Goal: Navigation & Orientation: Find specific page/section

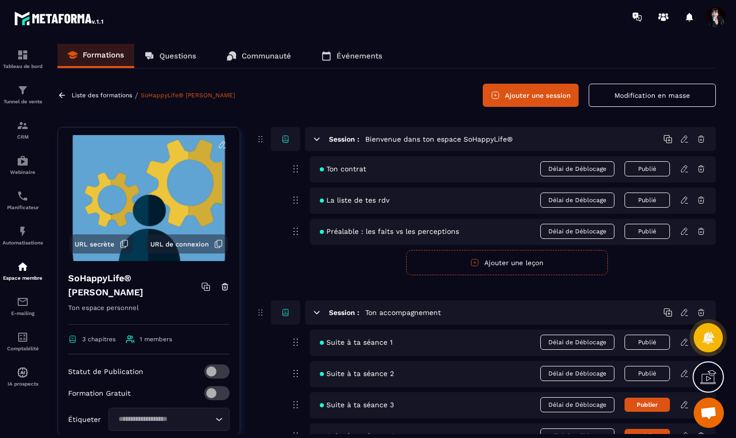
scroll to position [8964, 0]
click at [112, 95] on p "Liste des formations" at bounding box center [102, 95] width 61 height 7
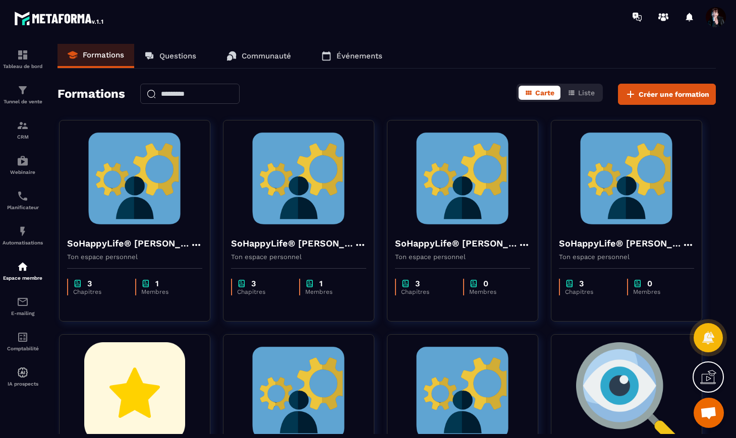
click at [273, 56] on p "Communauté" at bounding box center [266, 55] width 49 height 9
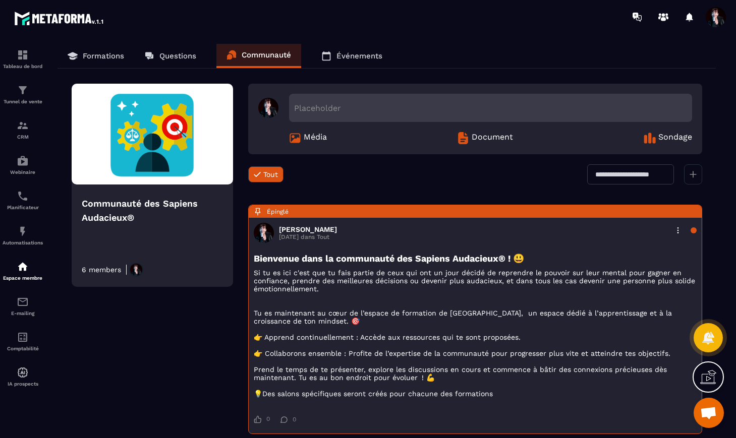
click at [100, 53] on p "Formations" at bounding box center [103, 55] width 41 height 9
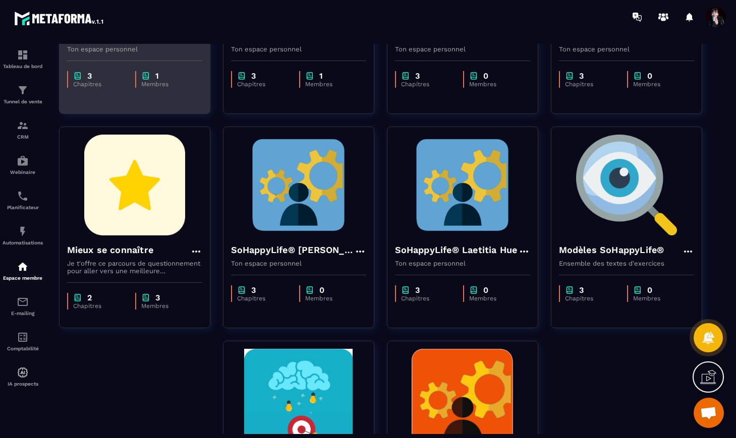
scroll to position [208, 0]
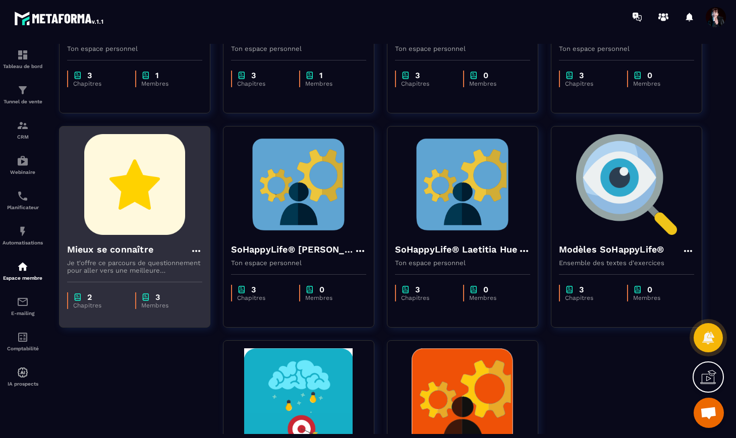
click at [128, 251] on h4 "Mieux se connaître" at bounding box center [110, 250] width 87 height 14
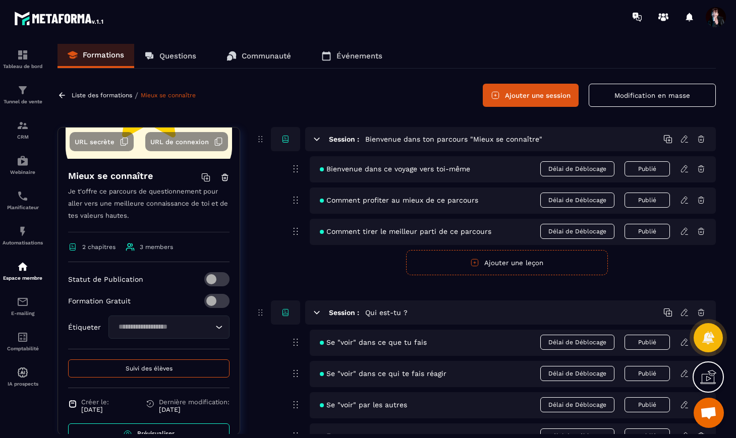
scroll to position [118, 0]
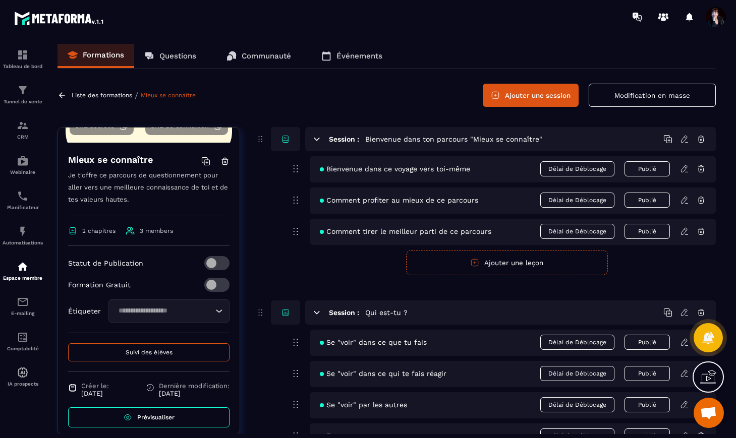
click at [137, 352] on span "Suivi des élèves" at bounding box center [149, 352] width 47 height 7
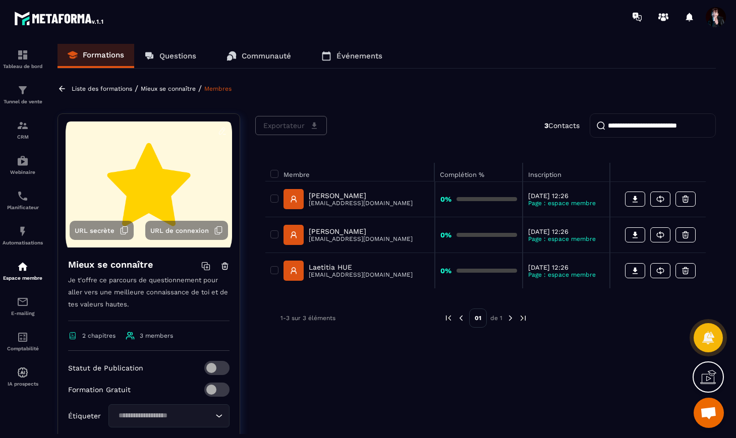
click at [175, 90] on p "Mieux se connaître" at bounding box center [168, 88] width 55 height 7
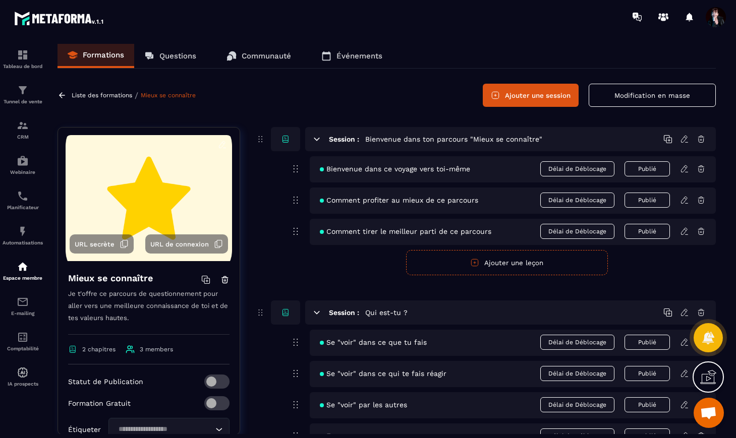
click at [127, 95] on p "Liste des formations" at bounding box center [102, 95] width 61 height 7
